Goal: Task Accomplishment & Management: Manage account settings

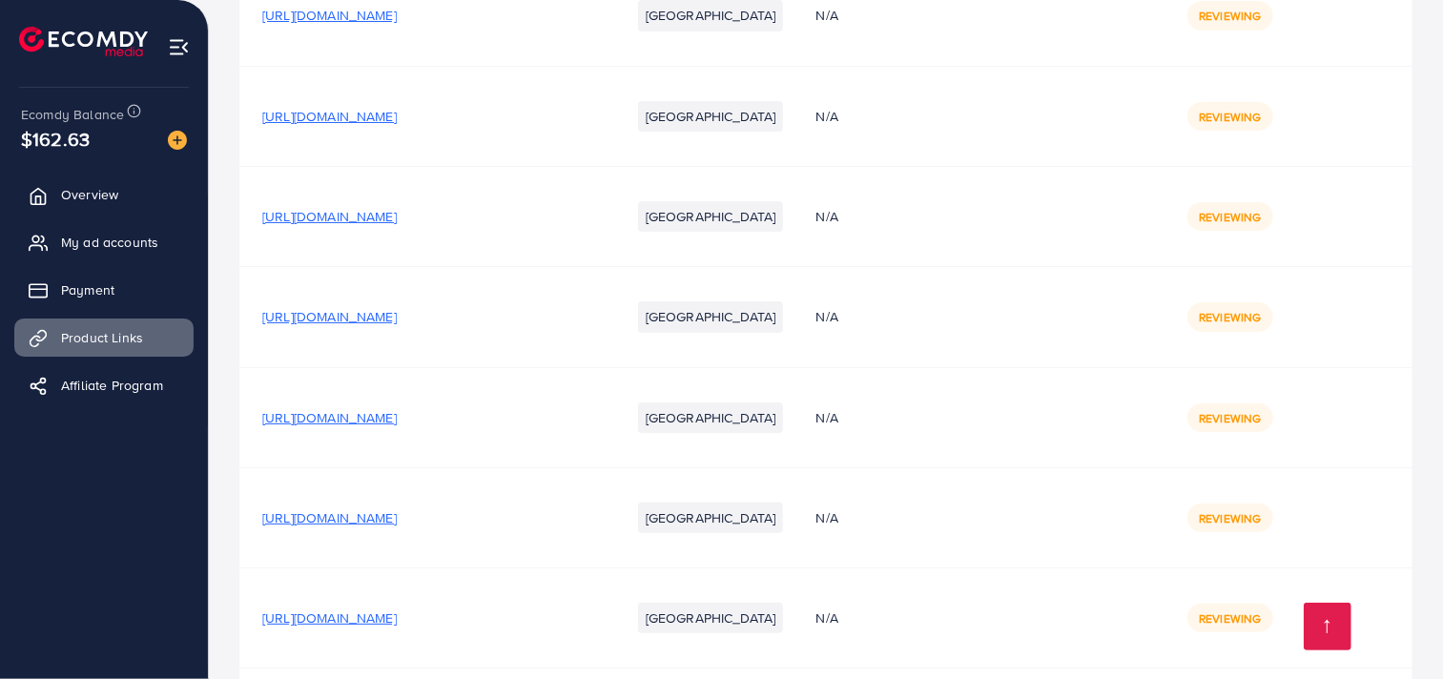
scroll to position [21984, 0]
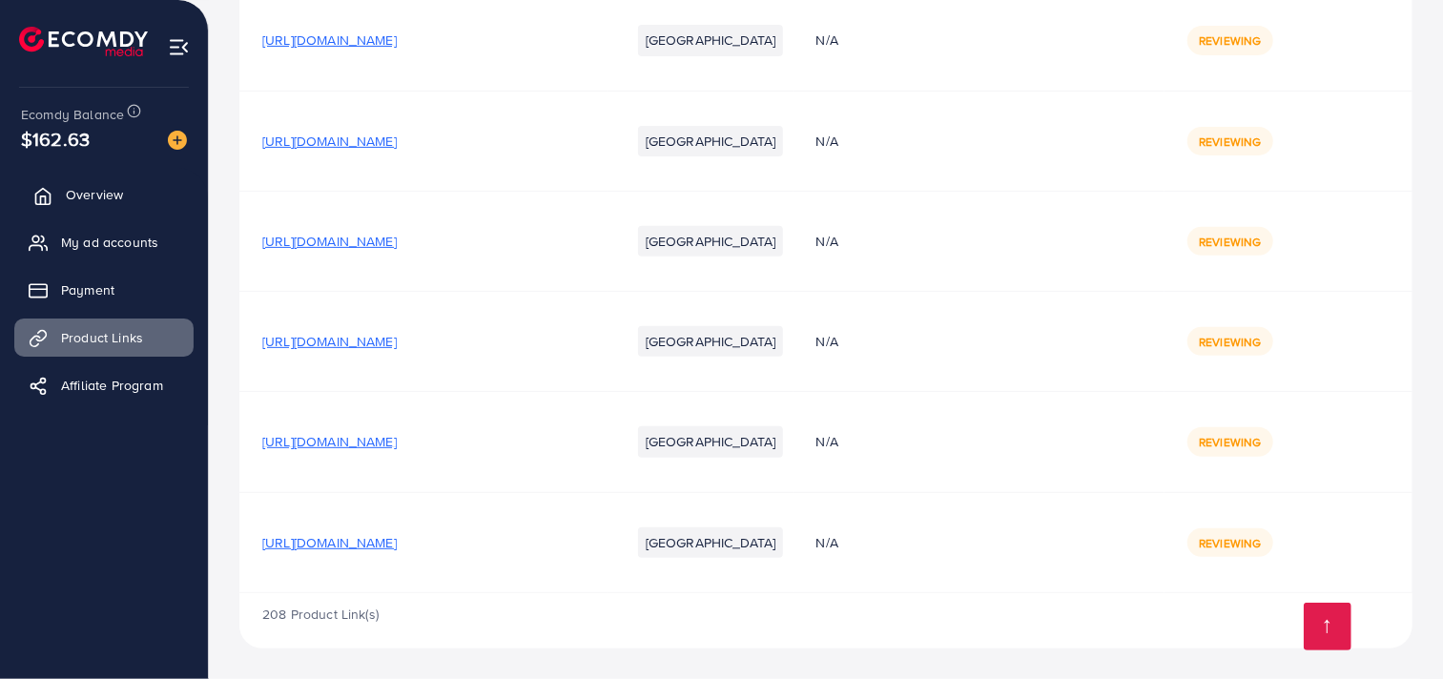
click at [137, 202] on link "Overview" at bounding box center [103, 195] width 179 height 38
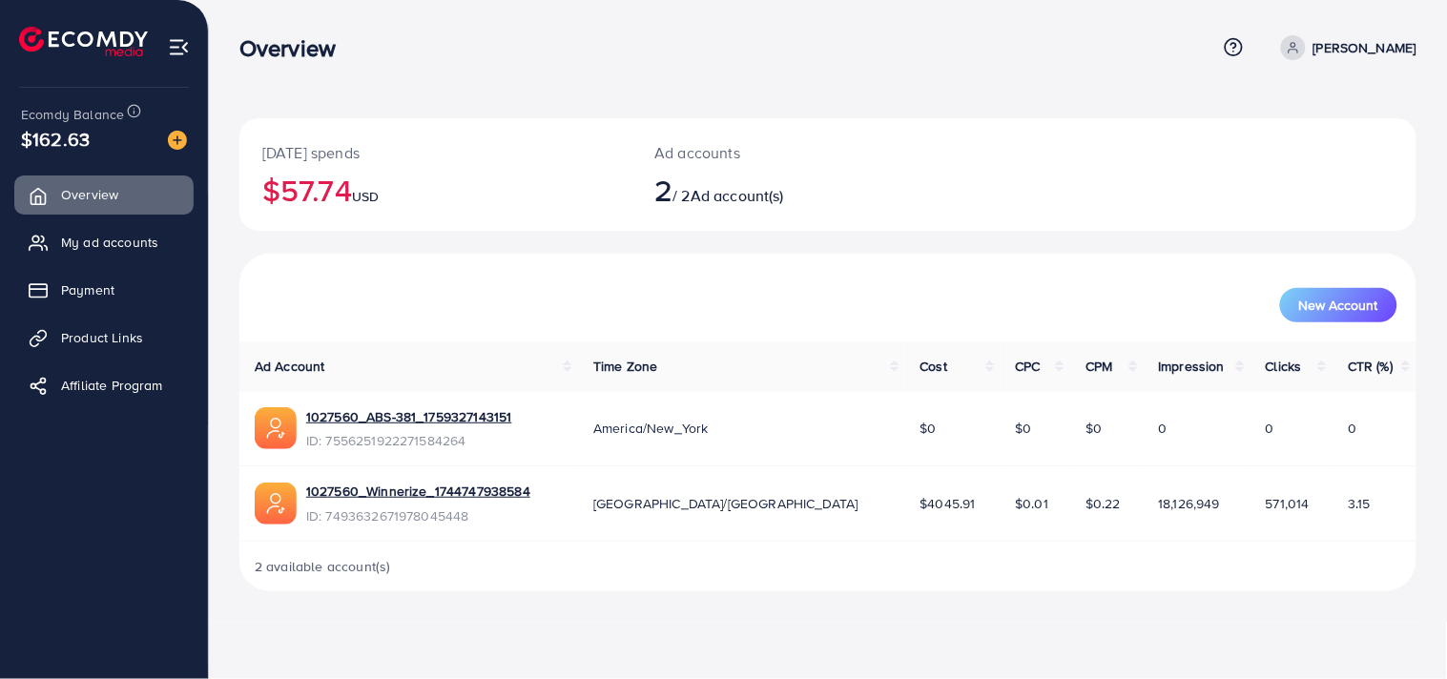
click at [905, 372] on th "Cost" at bounding box center [952, 367] width 95 height 50
click at [1016, 370] on span "CPC" at bounding box center [1028, 366] width 25 height 19
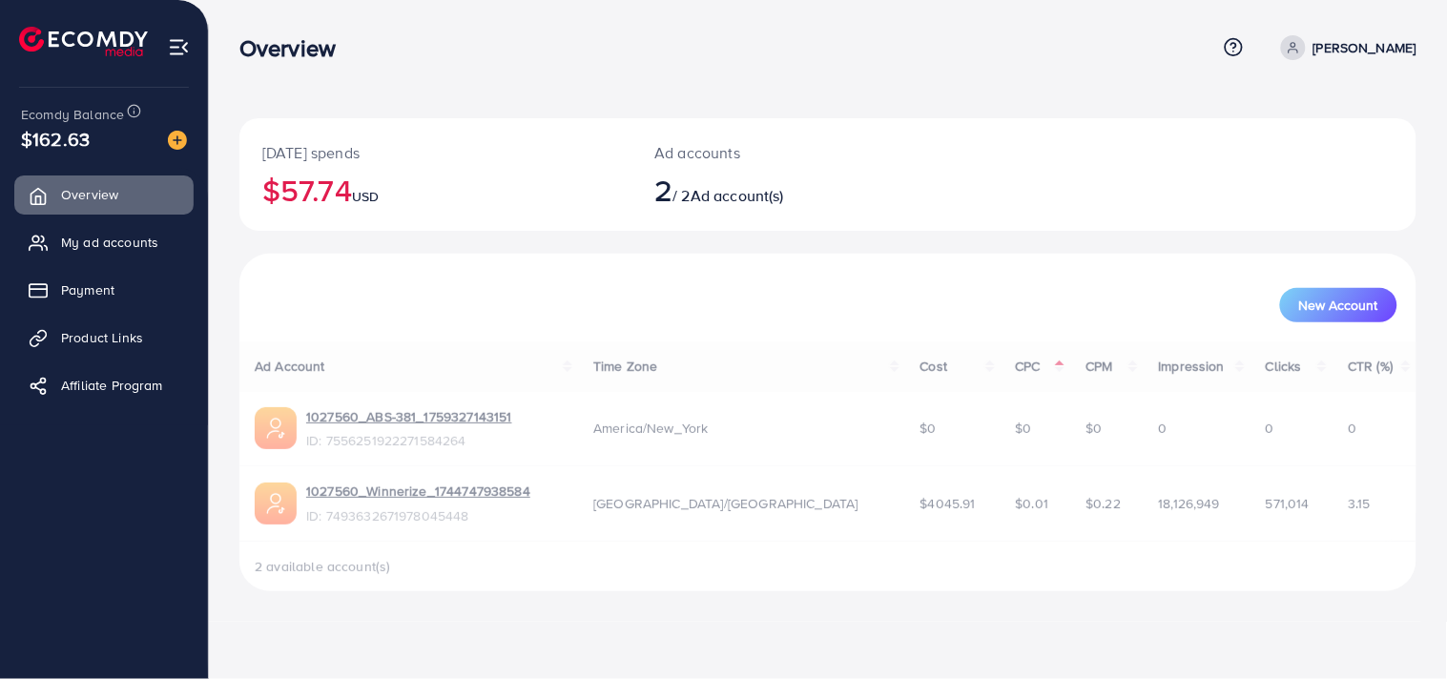
click at [1037, 372] on div "Ad Account Time Zone Cost CPC CPM Impression Clicks CTR (%) 1027560_ABS-381_175…" at bounding box center [827, 467] width 1177 height 250
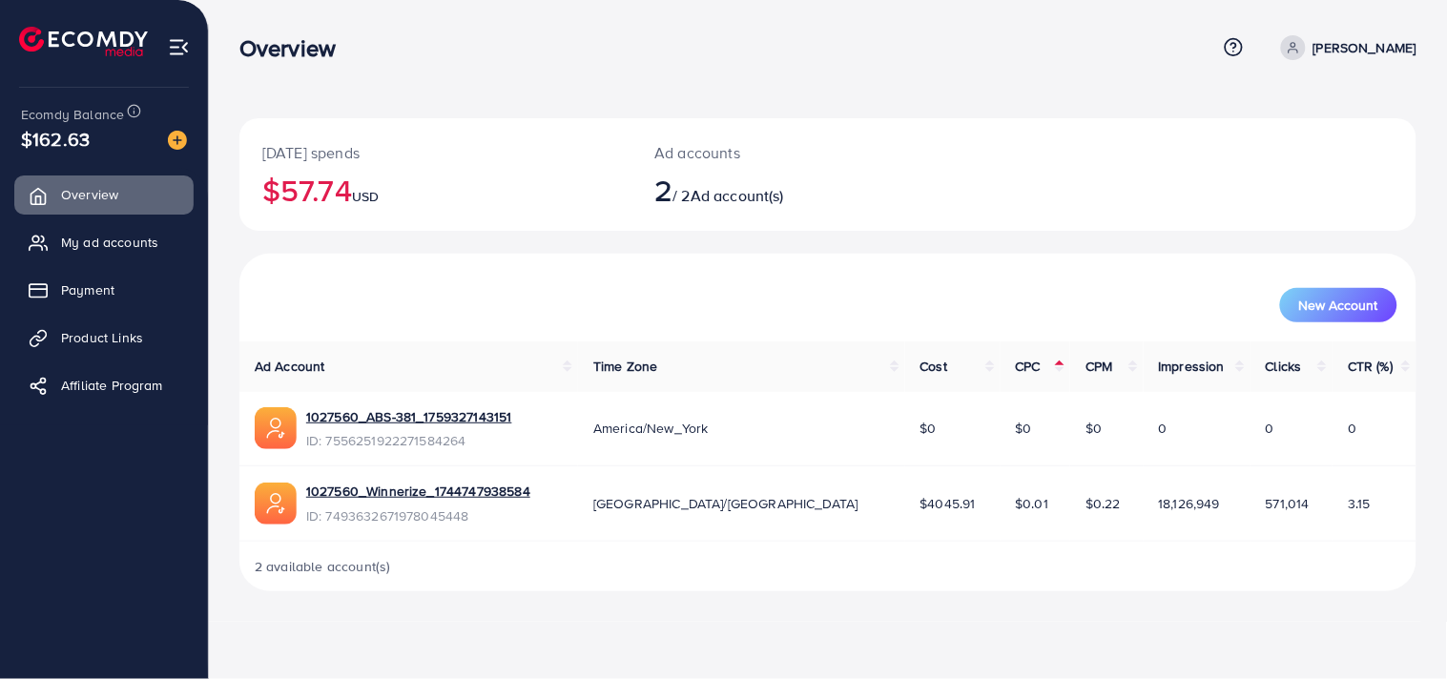
click at [812, 379] on th "Time Zone" at bounding box center [741, 367] width 327 height 50
click at [921, 365] on span "Cost" at bounding box center [935, 366] width 28 height 19
click at [151, 275] on link "Payment" at bounding box center [103, 290] width 179 height 38
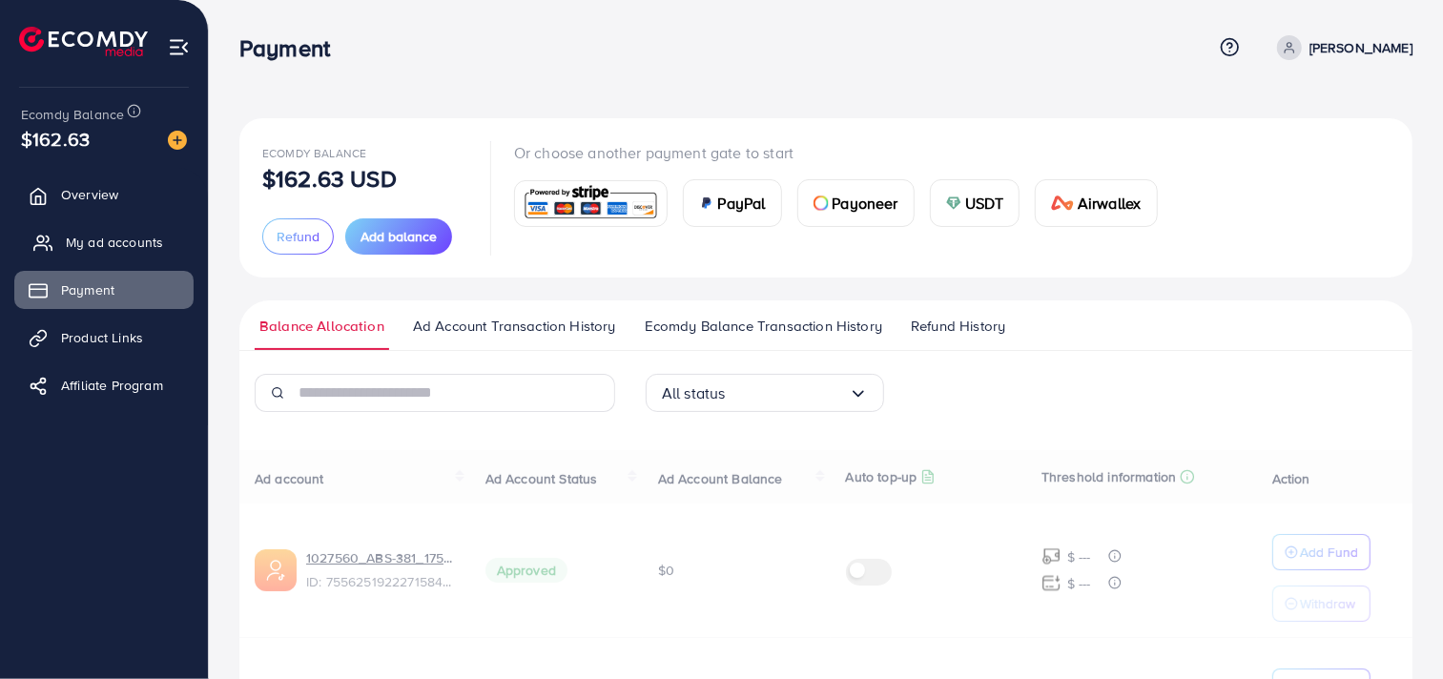
click at [144, 234] on span "My ad accounts" at bounding box center [114, 242] width 97 height 19
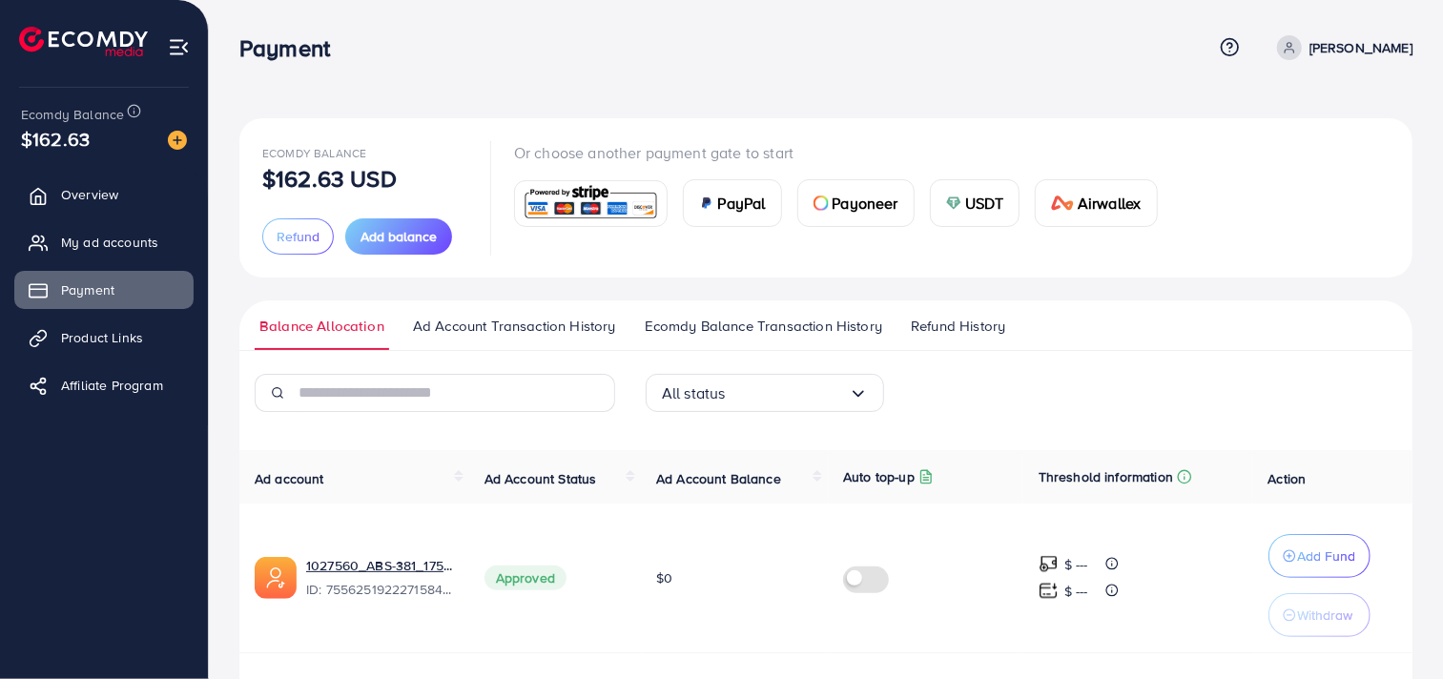
scroll to position [204, 0]
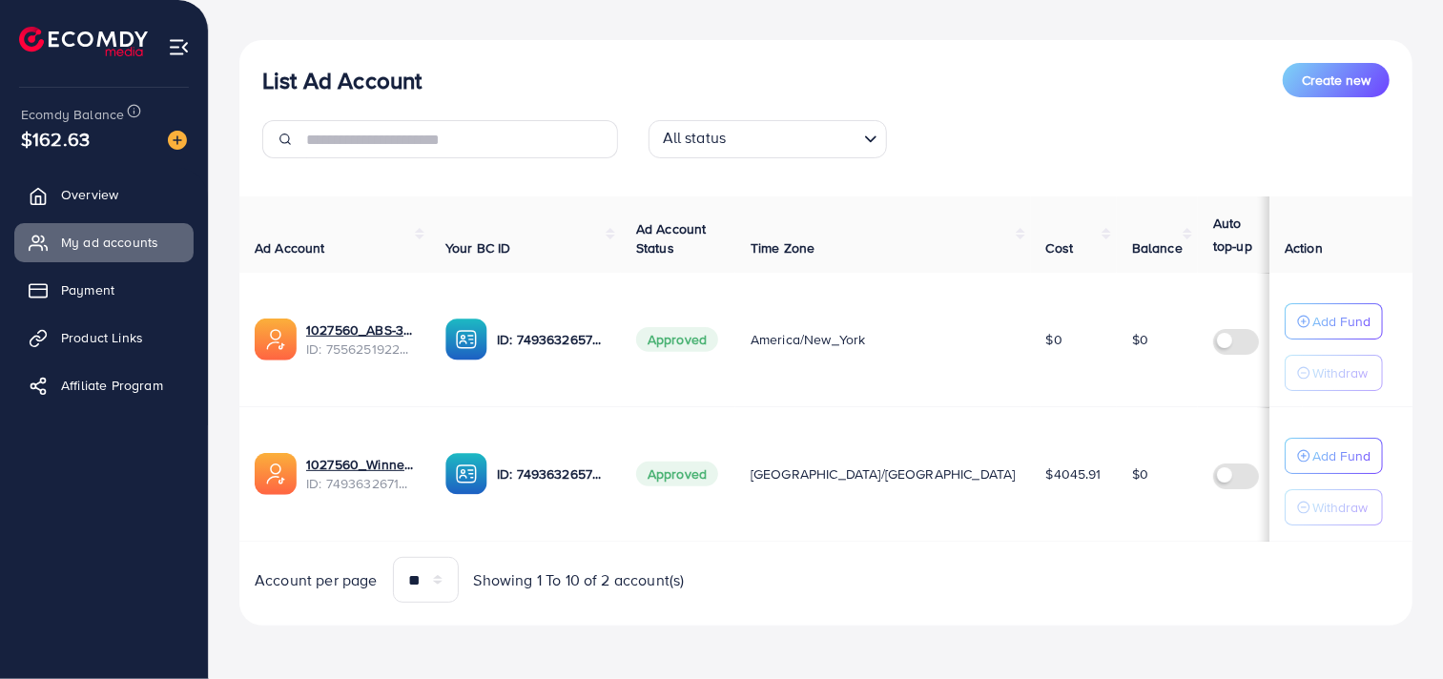
scroll to position [201, 0]
click at [384, 475] on span "ID: 7493632671978045448" at bounding box center [360, 483] width 109 height 19
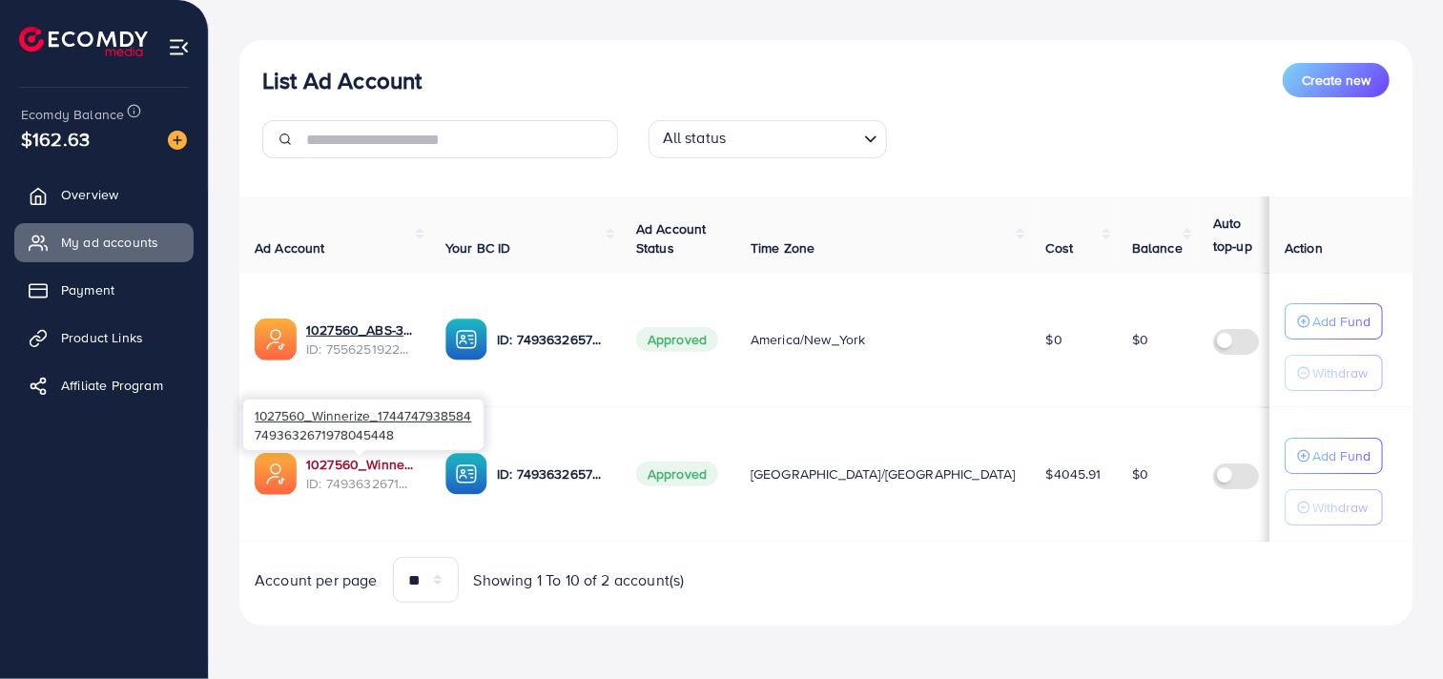
click at [376, 460] on link "1027560_Winnerize_1744747938584" at bounding box center [360, 464] width 109 height 19
